Goal: Information Seeking & Learning: Learn about a topic

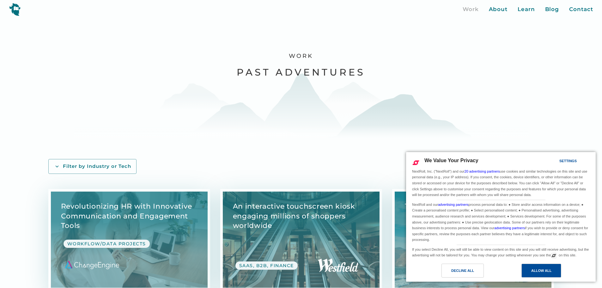
click at [533, 268] on div "Allow All" at bounding box center [541, 270] width 20 height 7
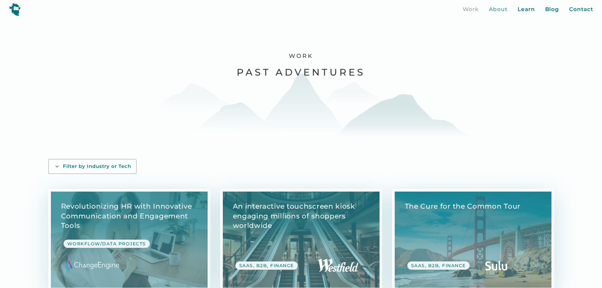
click at [499, 8] on div "About" at bounding box center [498, 9] width 19 height 8
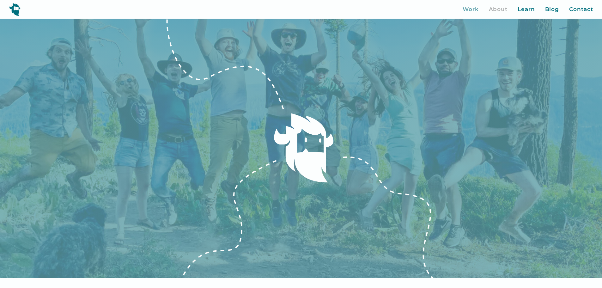
click at [472, 9] on div "Work" at bounding box center [471, 9] width 16 height 8
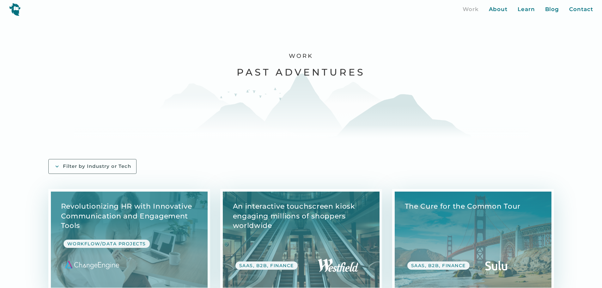
click at [131, 163] on div "Filter by Industry or Tech" at bounding box center [97, 166] width 68 height 7
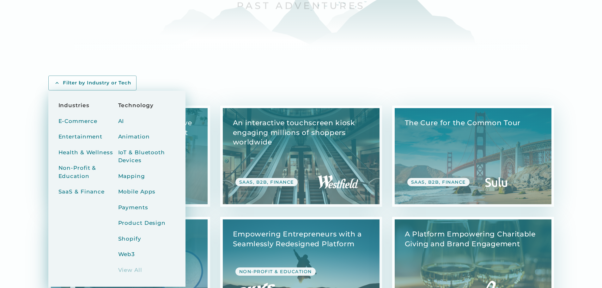
scroll to position [95, 0]
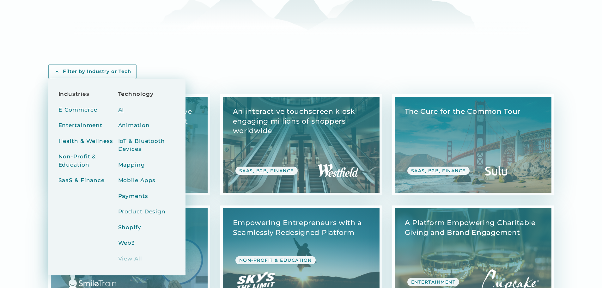
click at [124, 106] on div "AI" at bounding box center [121, 110] width 6 height 8
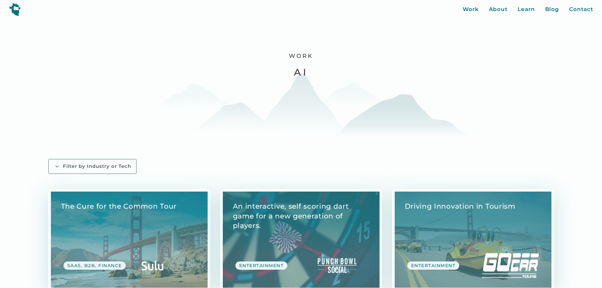
click at [131, 163] on div "Filter by Industry or Tech" at bounding box center [97, 166] width 68 height 7
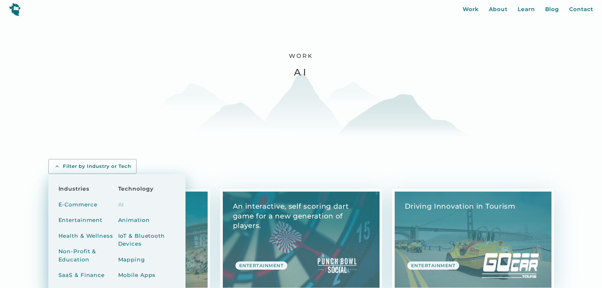
click at [429, 50] on div "Work AI" at bounding box center [301, 79] width 455 height 121
